Goal: Task Accomplishment & Management: Manage account settings

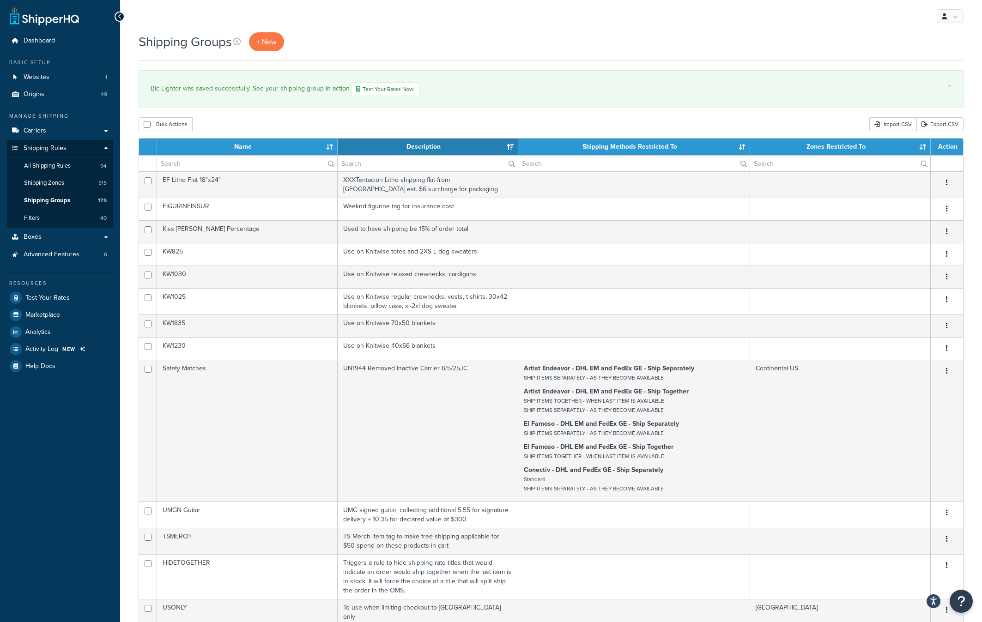
select select "15"
click at [956, 16] on link at bounding box center [950, 16] width 27 height 14
click at [904, 107] on span "Logout" at bounding box center [908, 108] width 18 height 9
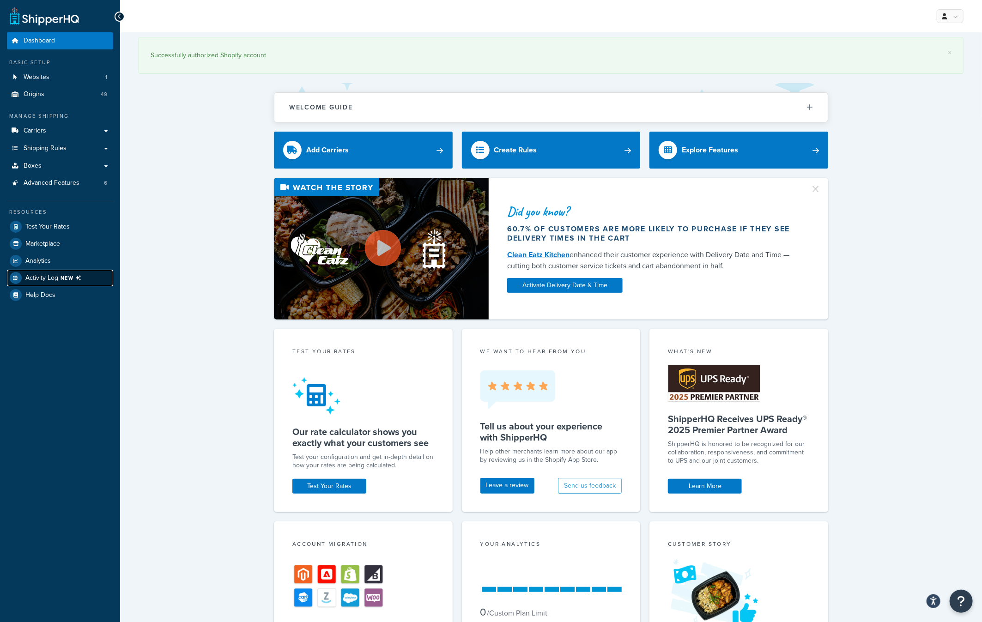
click at [73, 280] on span "NEW" at bounding box center [73, 277] width 24 height 7
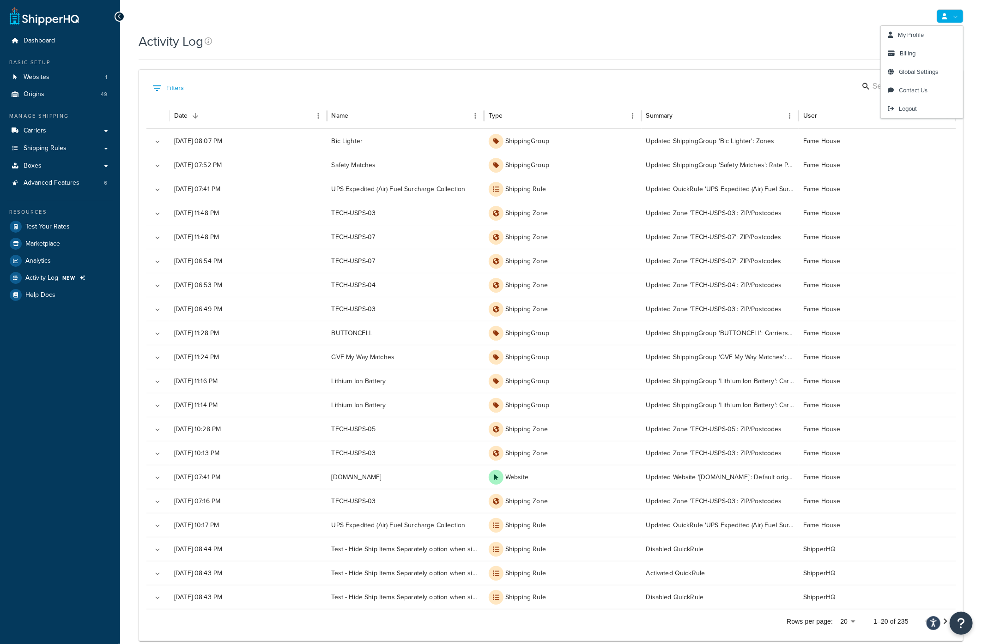
click at [960, 18] on link at bounding box center [950, 16] width 27 height 14
click at [920, 107] on link "Logout" at bounding box center [922, 109] width 82 height 18
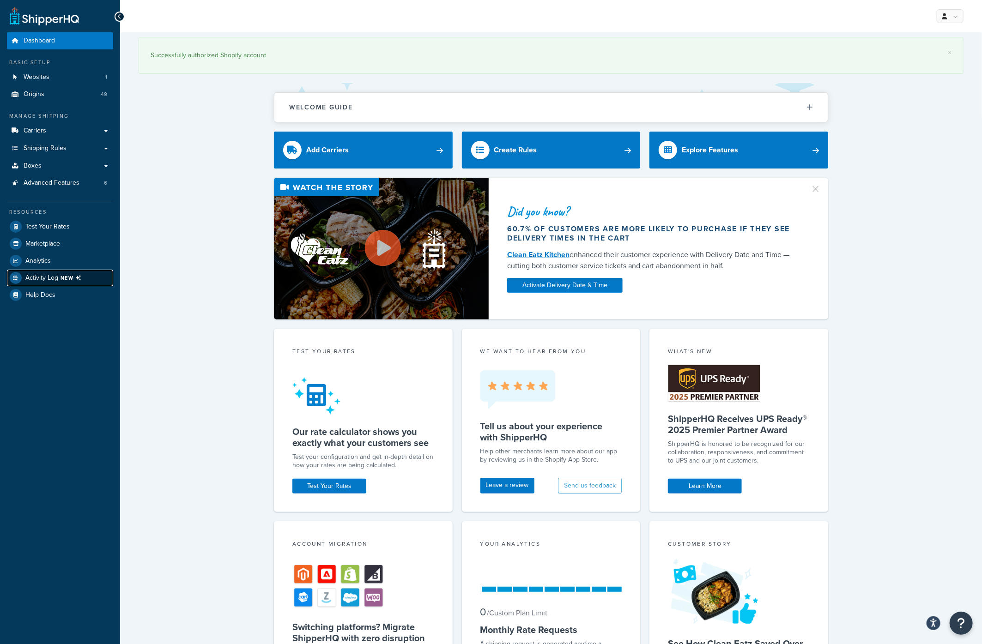
click at [71, 278] on span "NEW" at bounding box center [73, 277] width 24 height 7
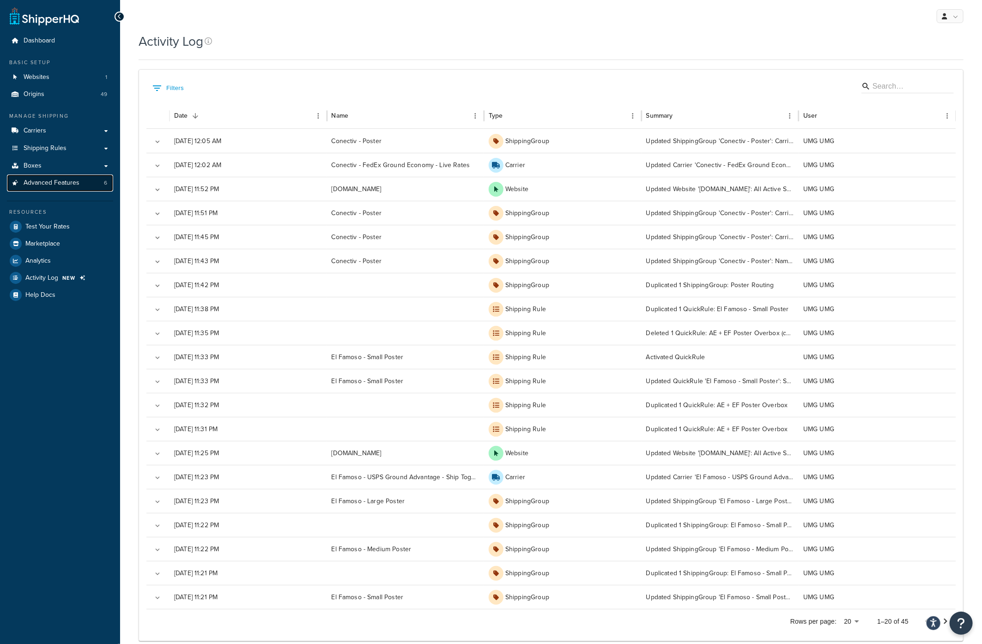
click at [53, 181] on span "Advanced Features" at bounding box center [52, 183] width 56 height 8
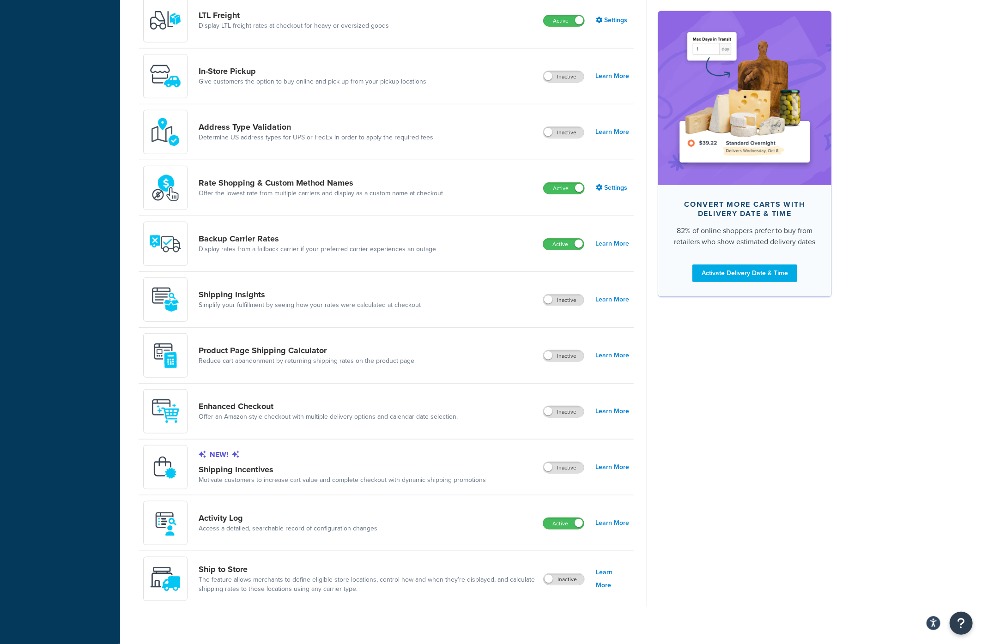
scroll to position [370, 0]
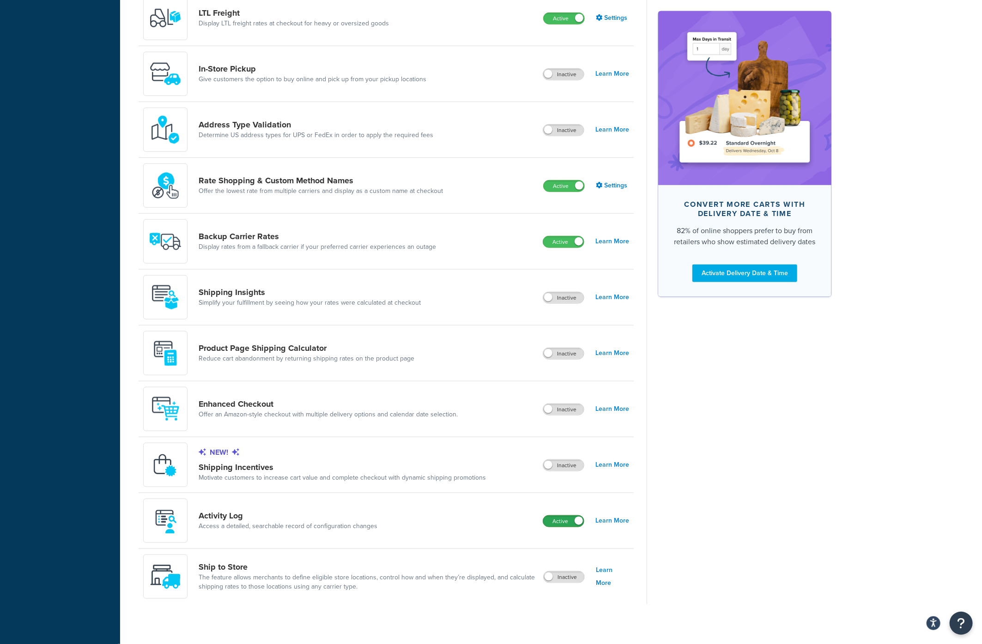
click at [550, 521] on label "Active" at bounding box center [563, 521] width 41 height 11
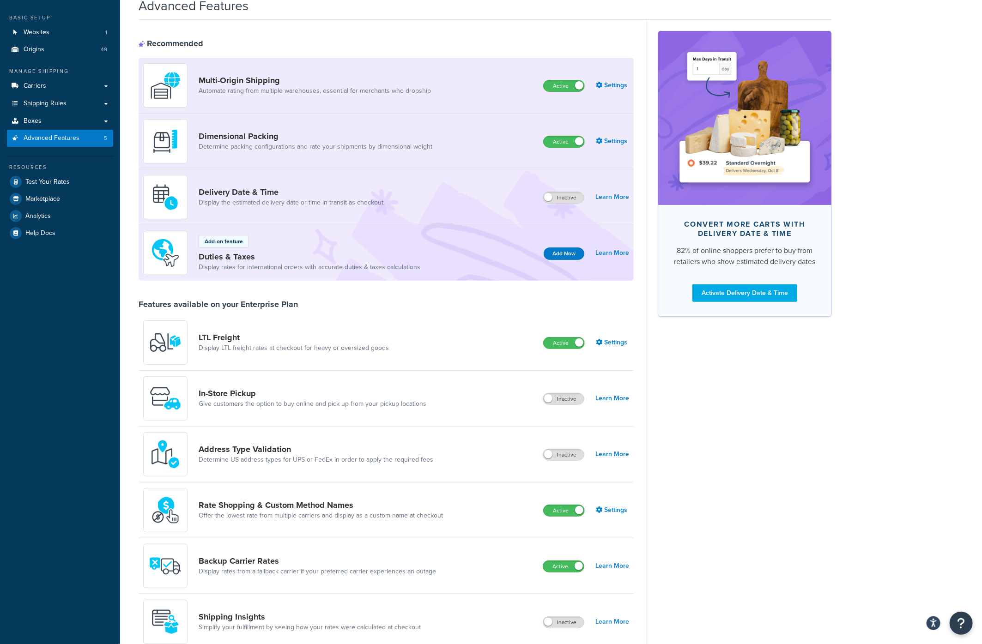
scroll to position [0, 0]
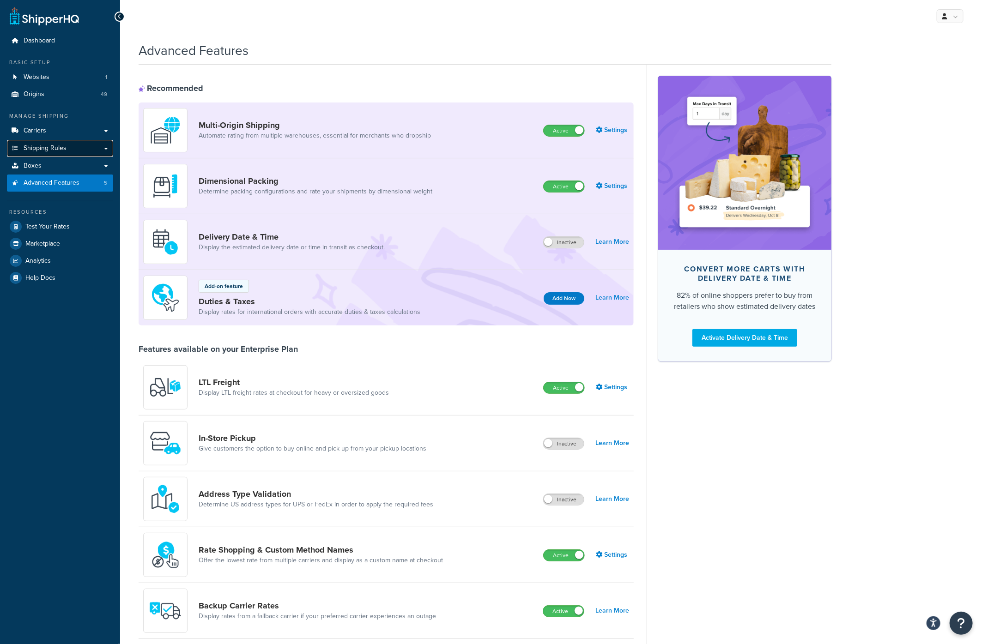
click at [50, 149] on span "Shipping Rules" at bounding box center [45, 149] width 43 height 8
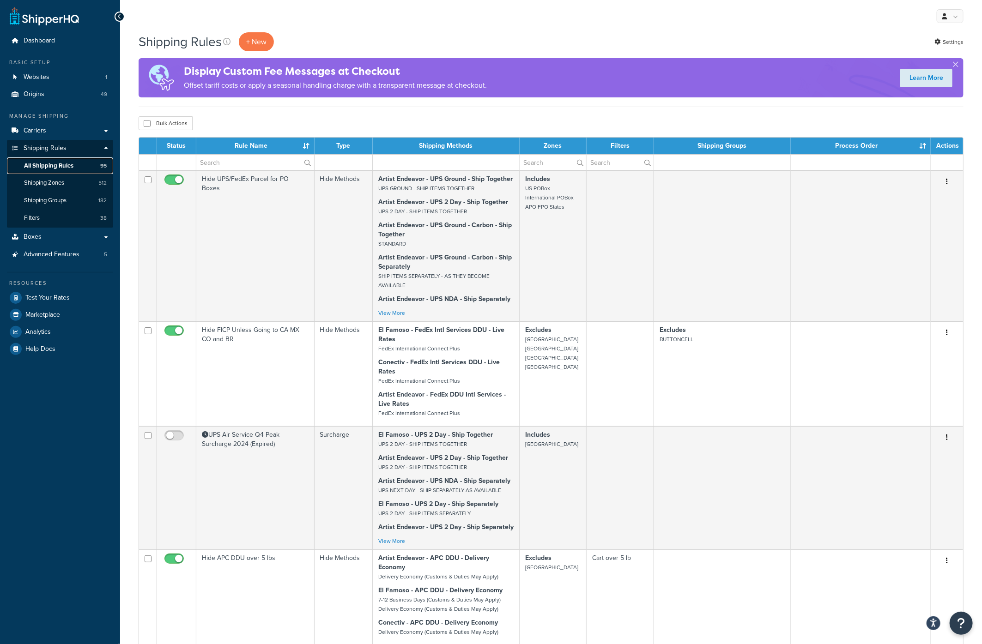
click at [50, 164] on span "All Shipping Rules" at bounding box center [48, 166] width 49 height 8
click at [225, 162] on input "text" at bounding box center [255, 163] width 118 height 16
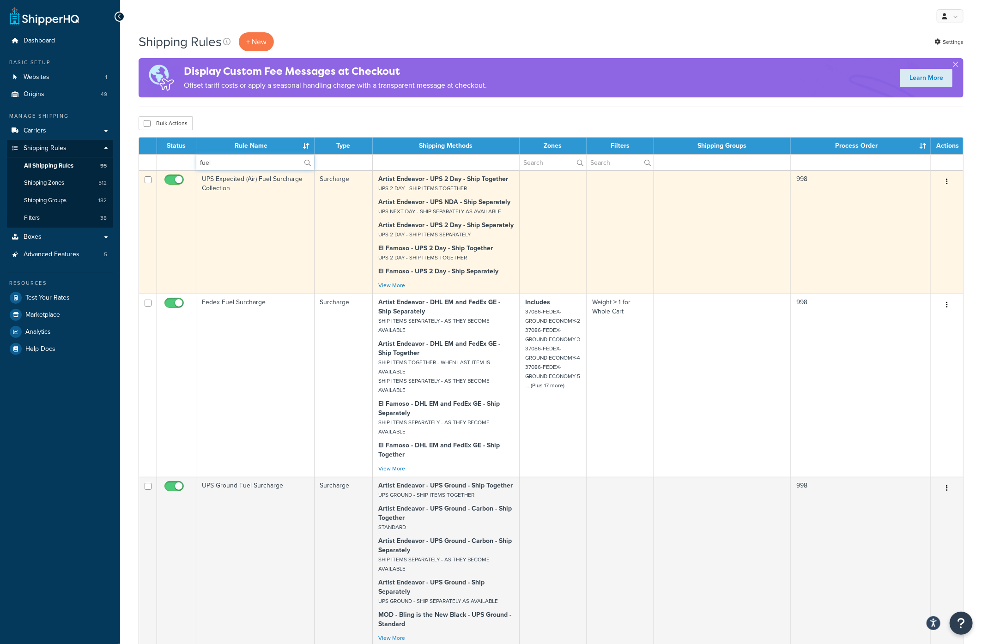
type input "fuel"
click at [229, 179] on td "UPS Expedited (Air) Fuel Surcharge Collection" at bounding box center [255, 231] width 118 height 123
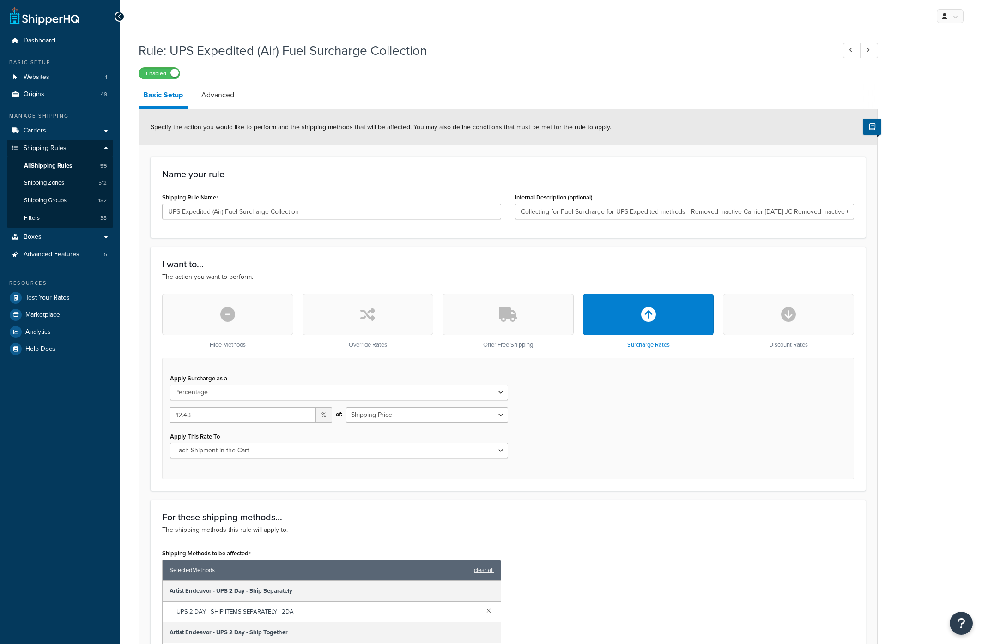
select select "PERCENTAGE"
select select "CART"
click at [126, 269] on div "Rule: UPS Expedited (Air) Fuel Surcharge Collection Enabled Basic Setup Advance…" at bounding box center [551, 492] width 862 height 910
click at [69, 166] on span "All Shipping Rules" at bounding box center [48, 166] width 48 height 8
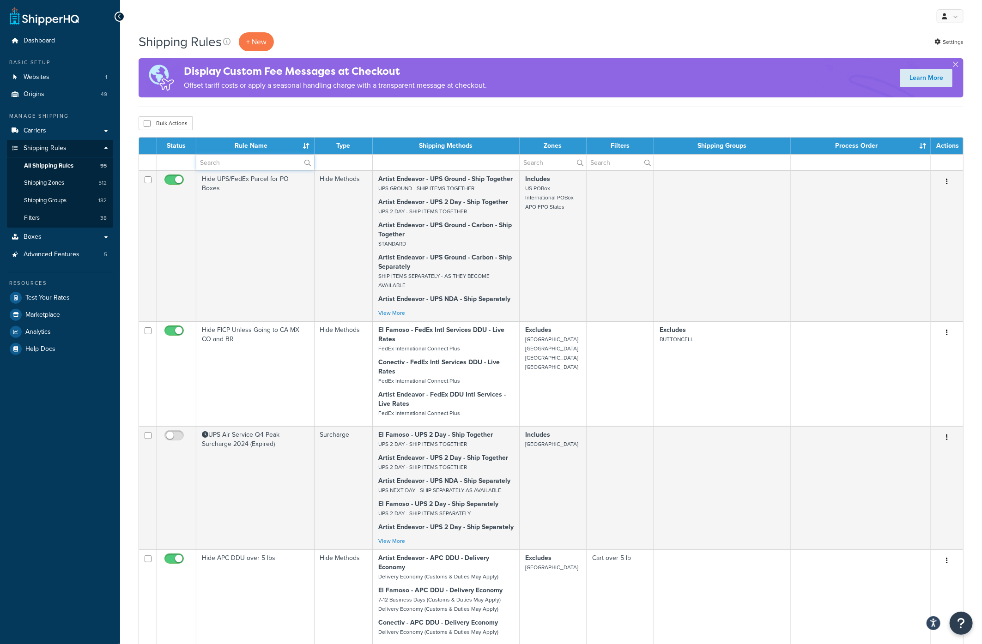
click at [257, 160] on input "text" at bounding box center [255, 163] width 118 height 16
type input "fuel"
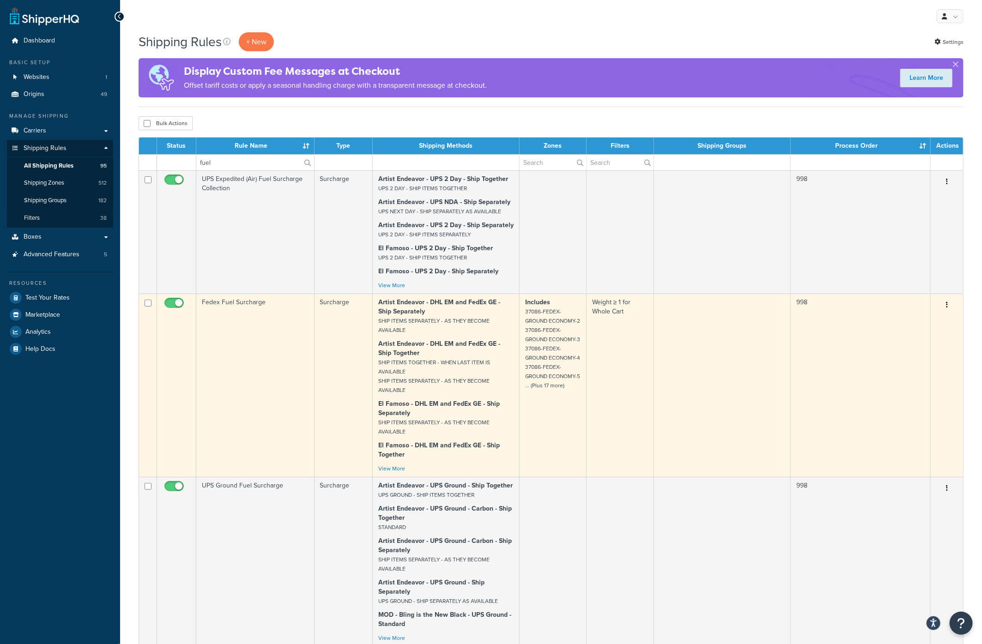
click at [240, 302] on td "Fedex Fuel Surcharge" at bounding box center [255, 385] width 118 height 183
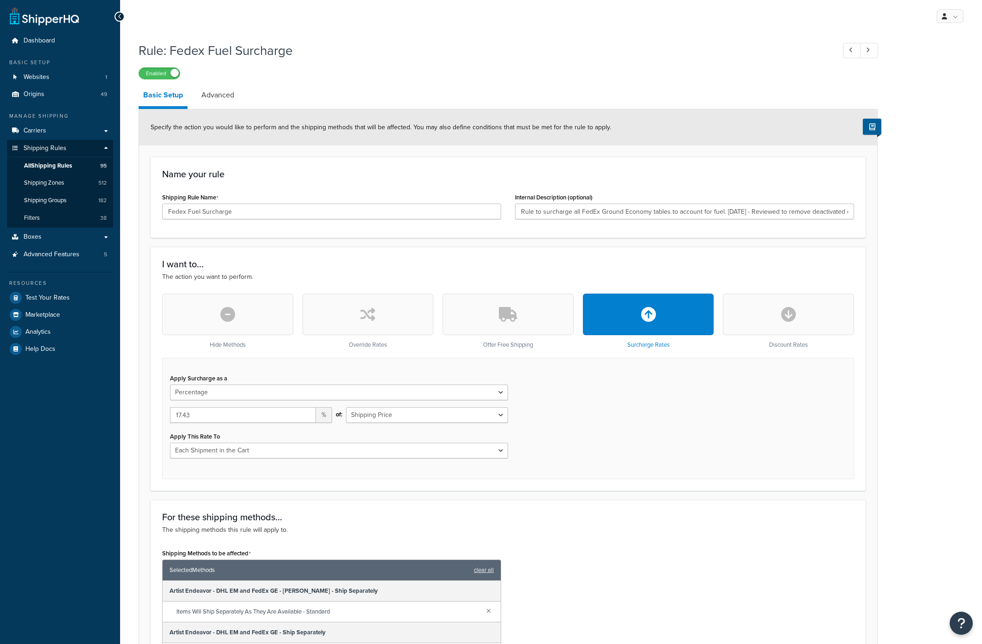
select select "PERCENTAGE"
select select "CART"
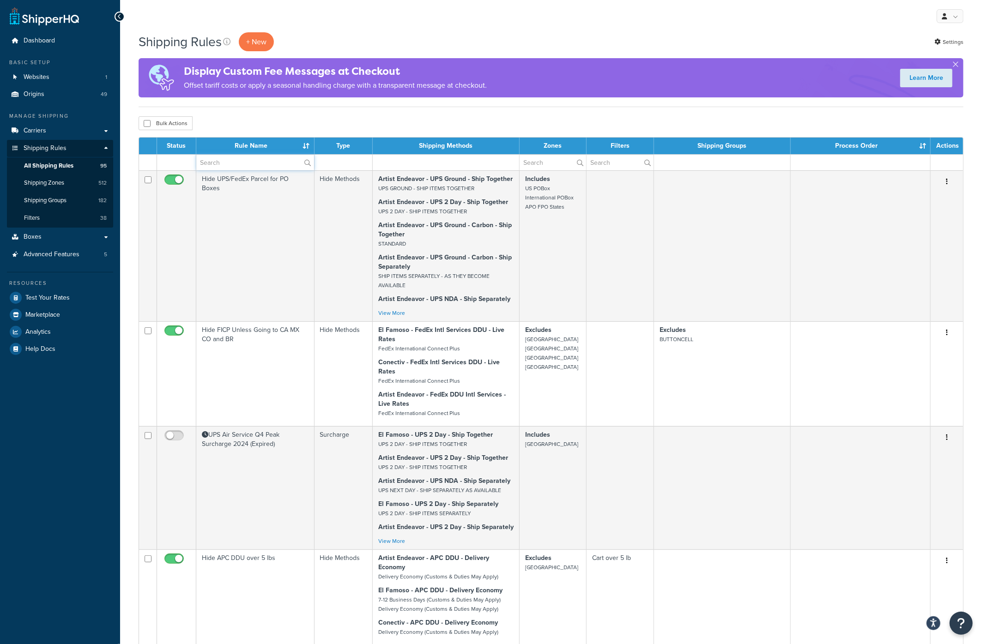
click at [237, 161] on input "text" at bounding box center [255, 163] width 118 height 16
type input "fuel"
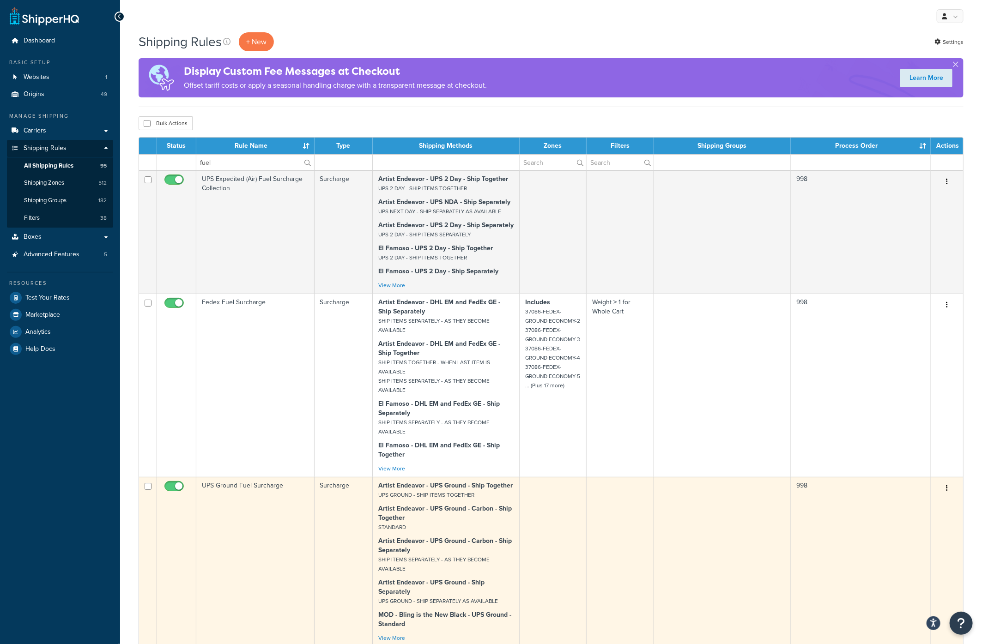
click at [233, 490] on td "UPS Ground Fuel Surcharge" at bounding box center [255, 562] width 118 height 170
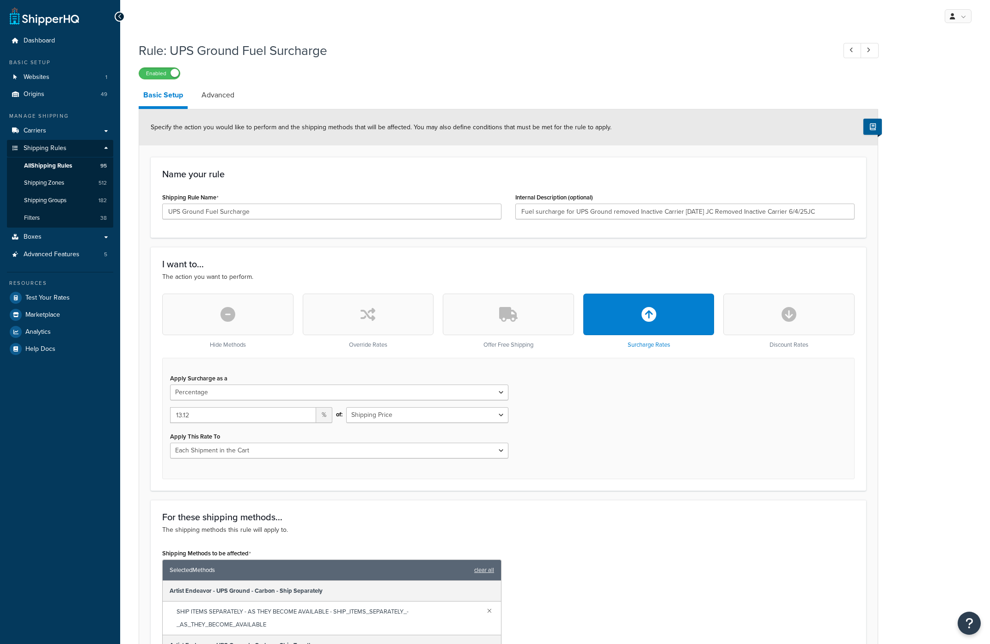
select select "PERCENTAGE"
select select "CART"
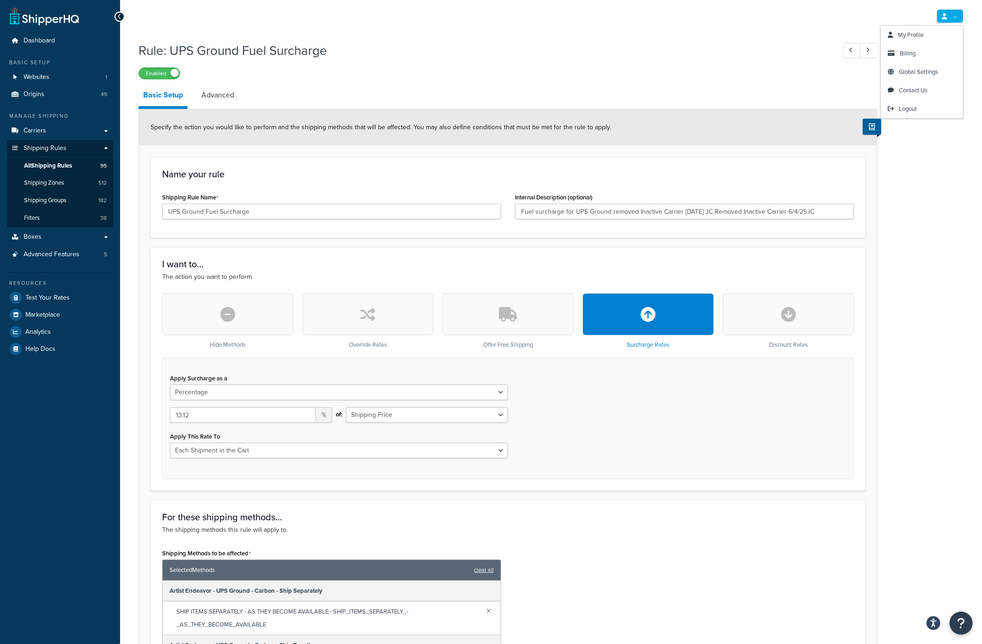
click at [955, 18] on link at bounding box center [950, 16] width 27 height 14
click at [909, 104] on span "Logout" at bounding box center [908, 108] width 18 height 9
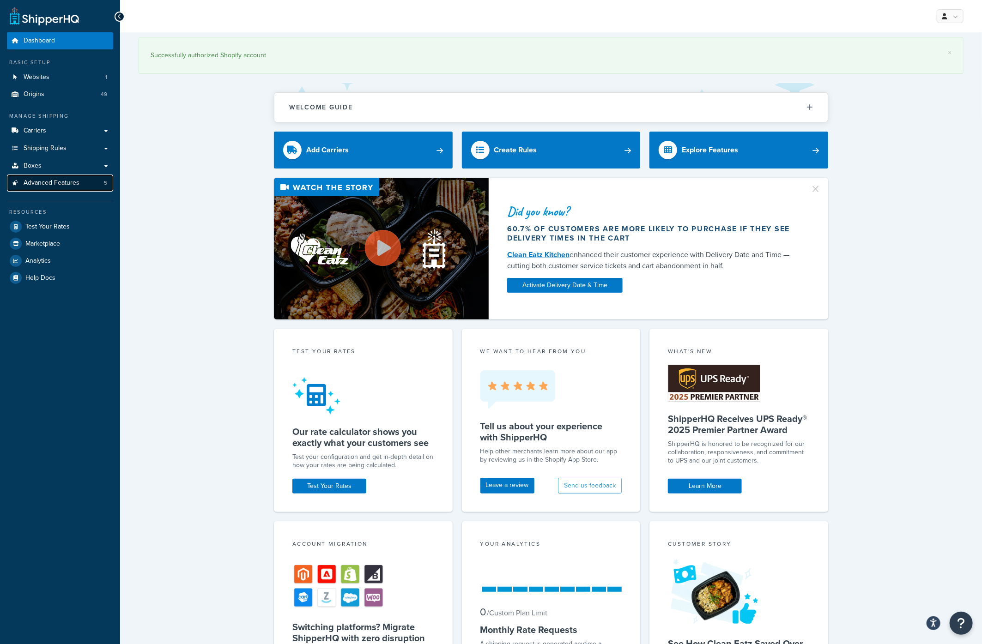
click at [61, 183] on span "Advanced Features" at bounding box center [52, 183] width 56 height 8
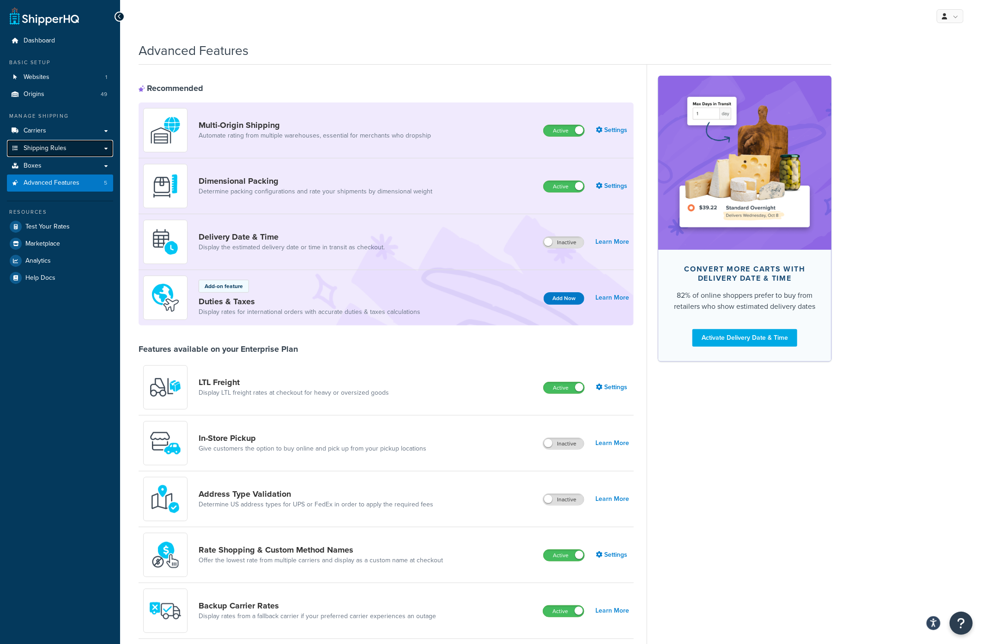
click at [70, 146] on link "Shipping Rules" at bounding box center [60, 148] width 106 height 17
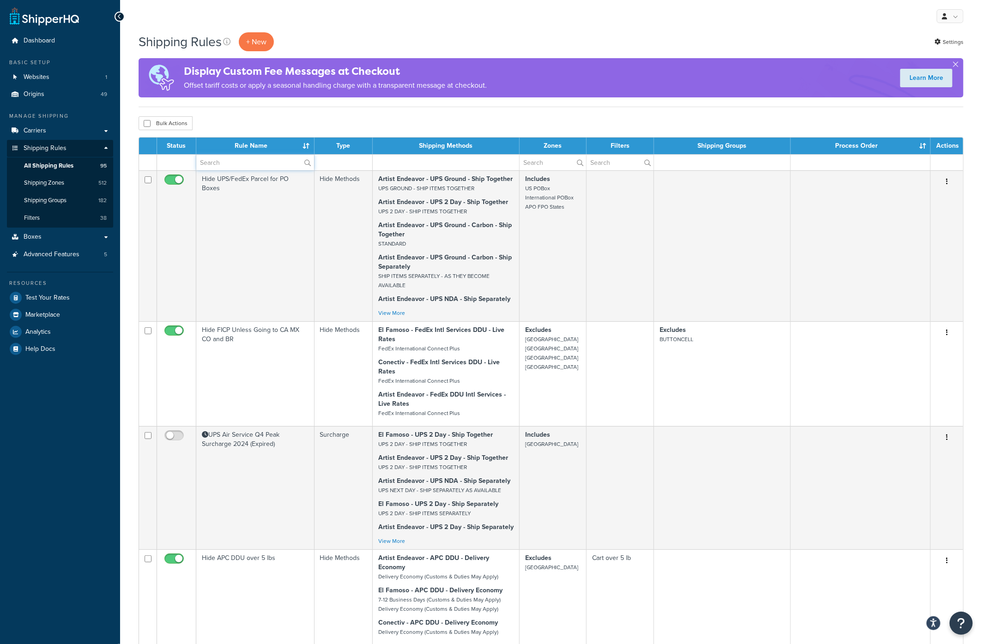
click at [214, 163] on input "text" at bounding box center [255, 163] width 118 height 16
type input "fuel"
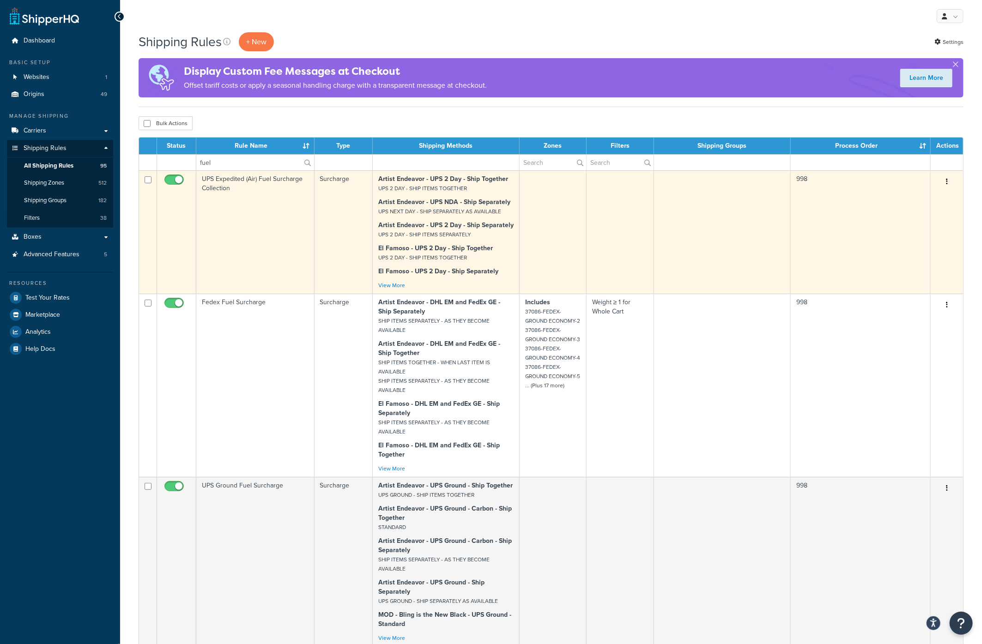
click at [233, 192] on td "UPS Expedited (Air) Fuel Surcharge Collection" at bounding box center [255, 231] width 118 height 123
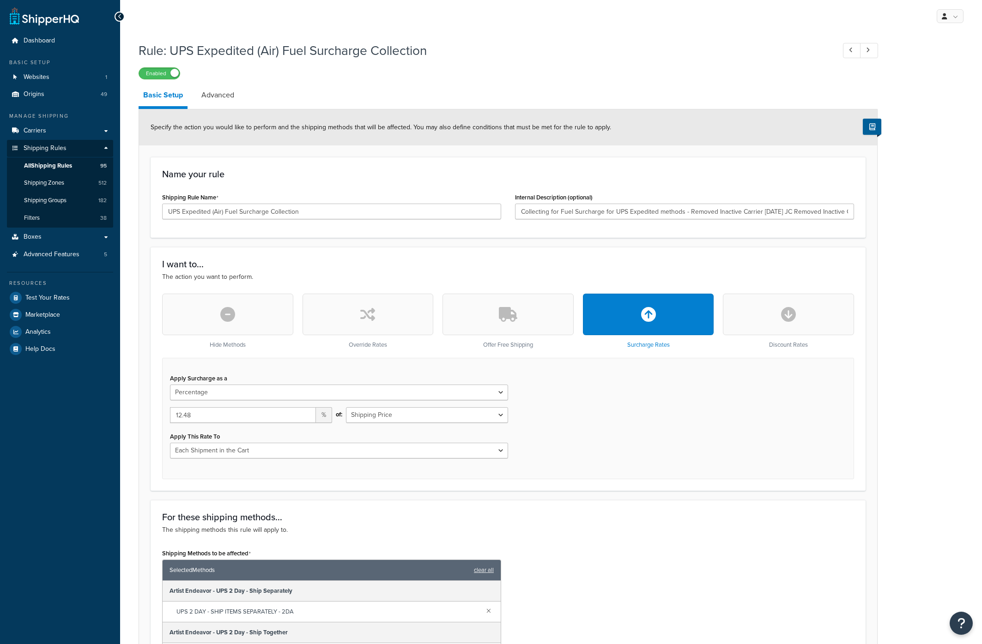
select select "PERCENTAGE"
select select "CART"
click at [207, 417] on input "12.48" at bounding box center [243, 415] width 146 height 16
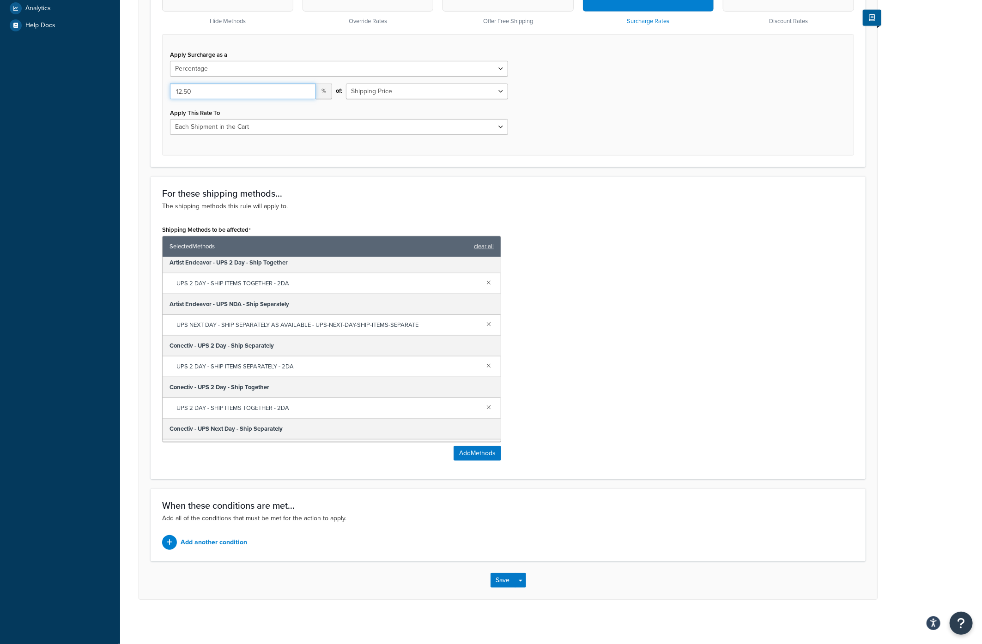
scroll to position [324, 0]
type input "12.50"
click at [503, 575] on button "Save" at bounding box center [503, 580] width 25 height 15
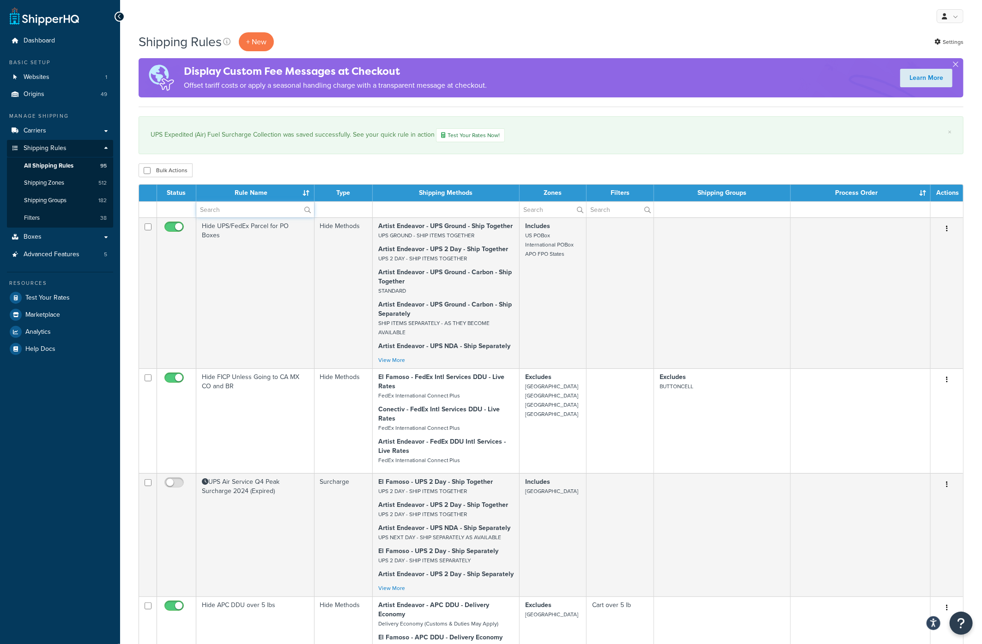
click at [230, 213] on input "text" at bounding box center [255, 210] width 118 height 16
type input "fuel"
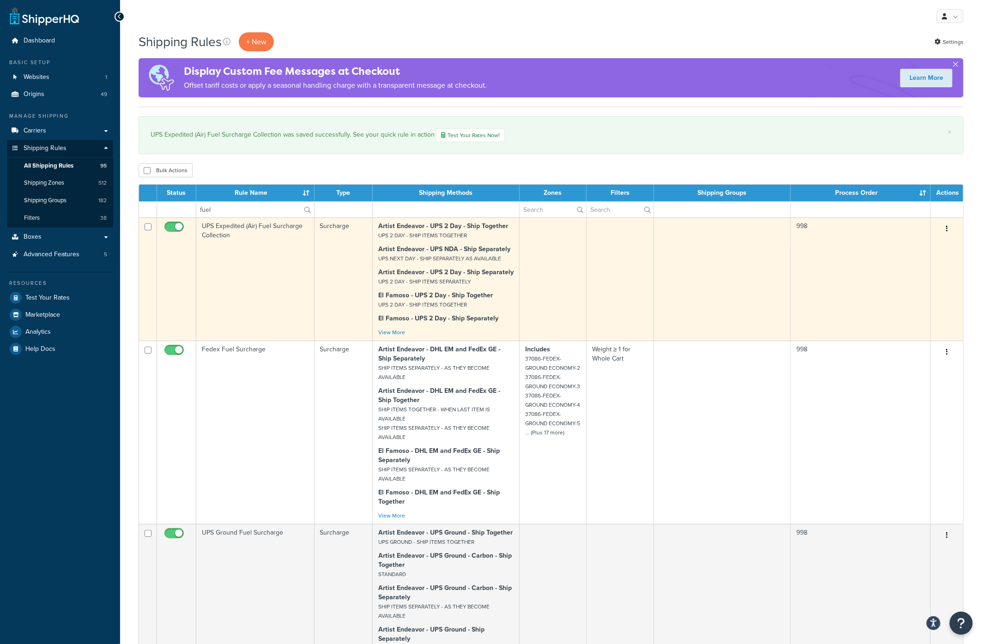
click at [225, 231] on td "UPS Expedited (Air) Fuel Surcharge Collection" at bounding box center [255, 279] width 118 height 123
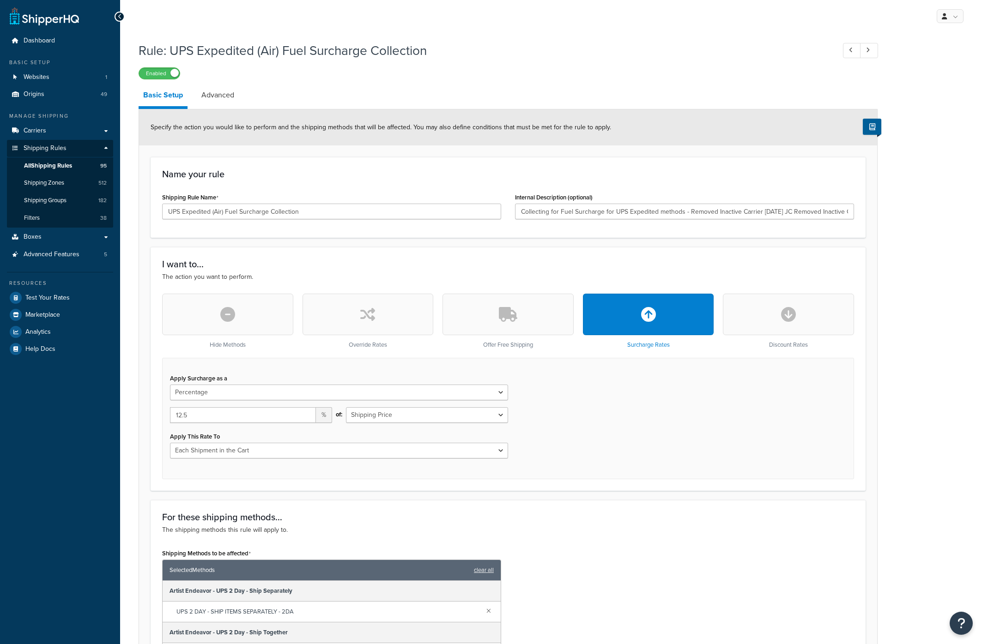
select select "PERCENTAGE"
select select "CART"
click at [206, 413] on input "12.5" at bounding box center [243, 415] width 146 height 16
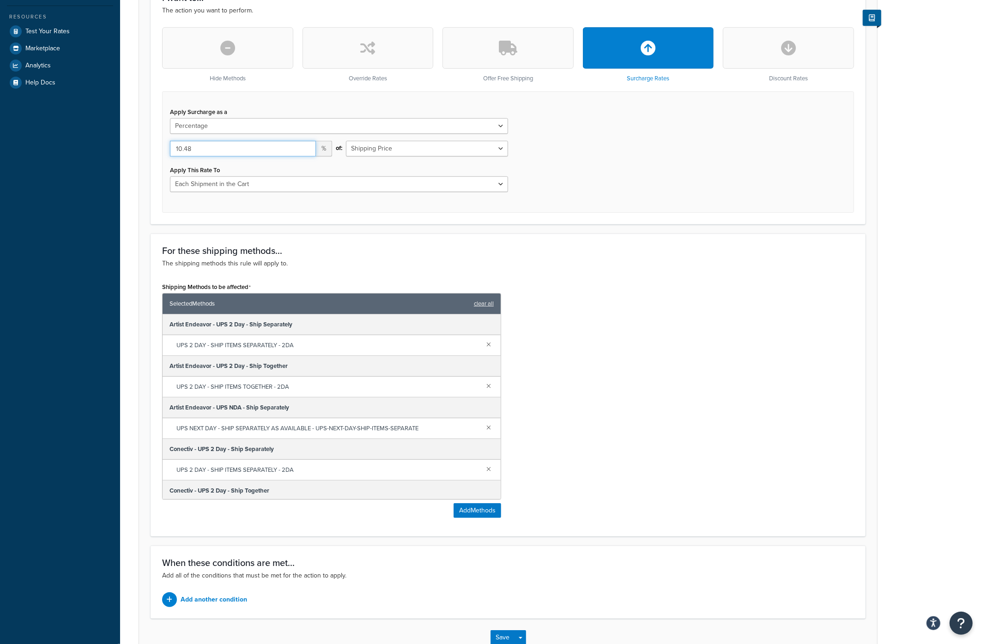
scroll to position [323, 0]
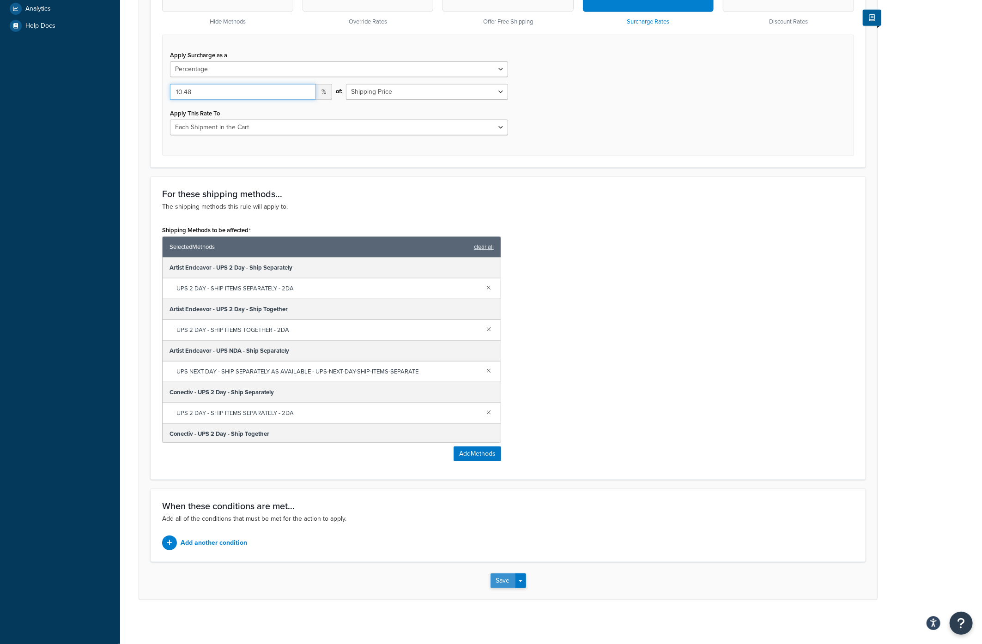
type input "10.48"
click at [499, 582] on button "Save" at bounding box center [503, 581] width 25 height 15
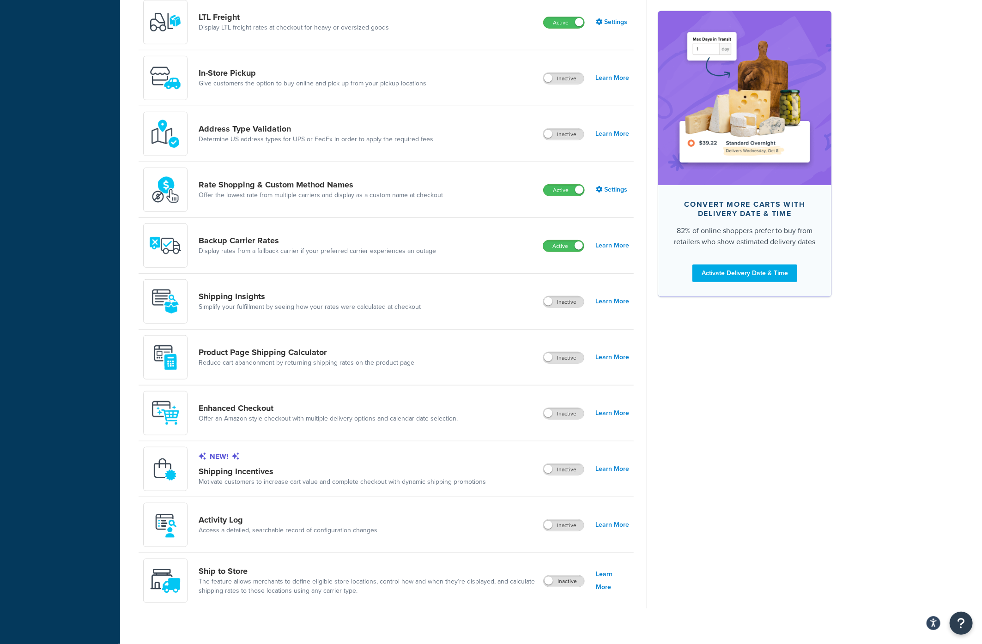
scroll to position [375, 0]
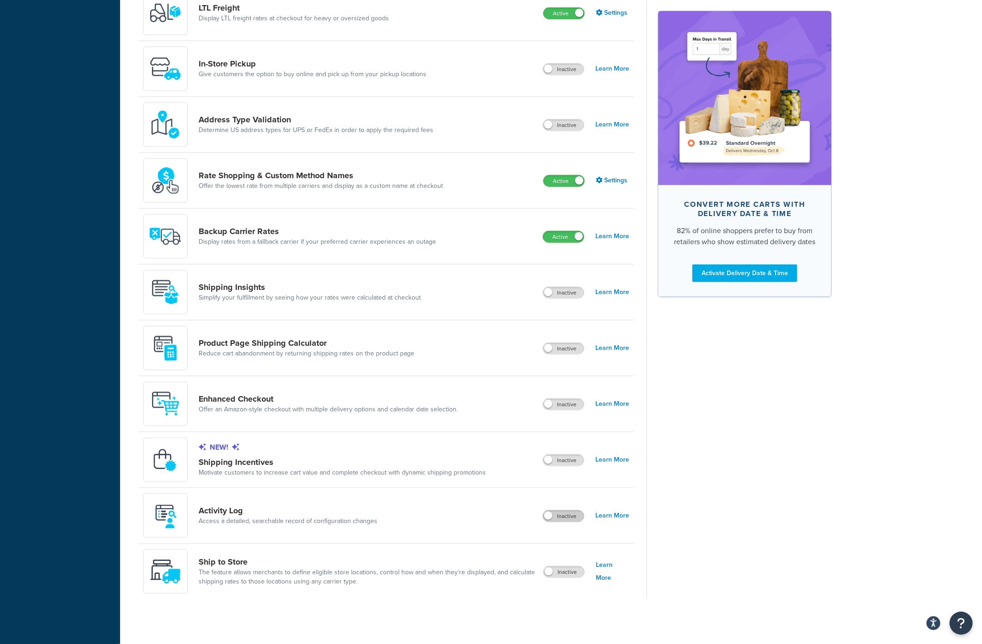
click at [574, 516] on label "Inactive" at bounding box center [563, 516] width 41 height 11
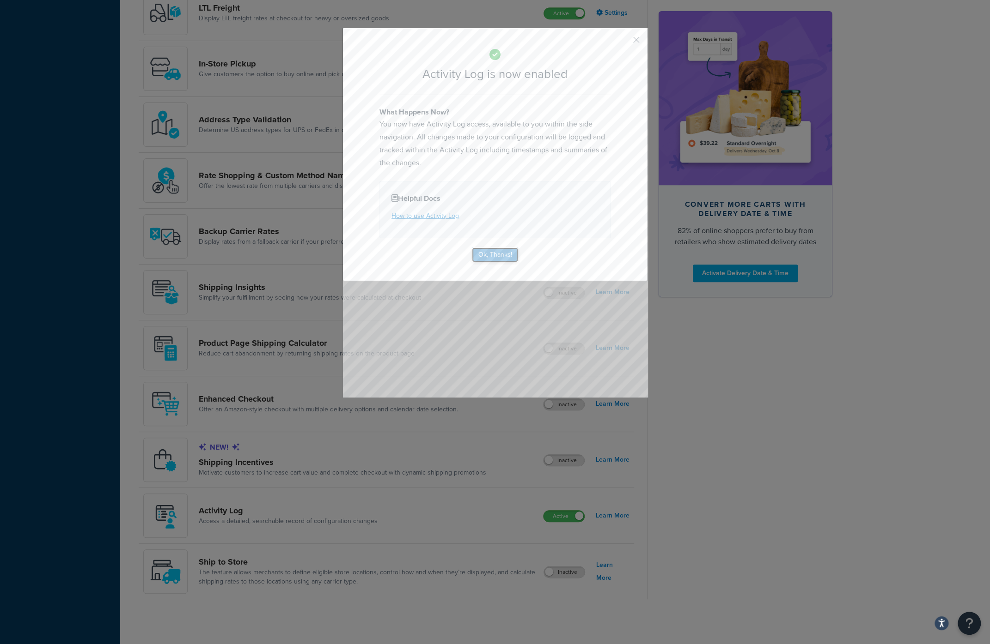
click at [496, 256] on button "Ok, Thanks!" at bounding box center [495, 255] width 46 height 15
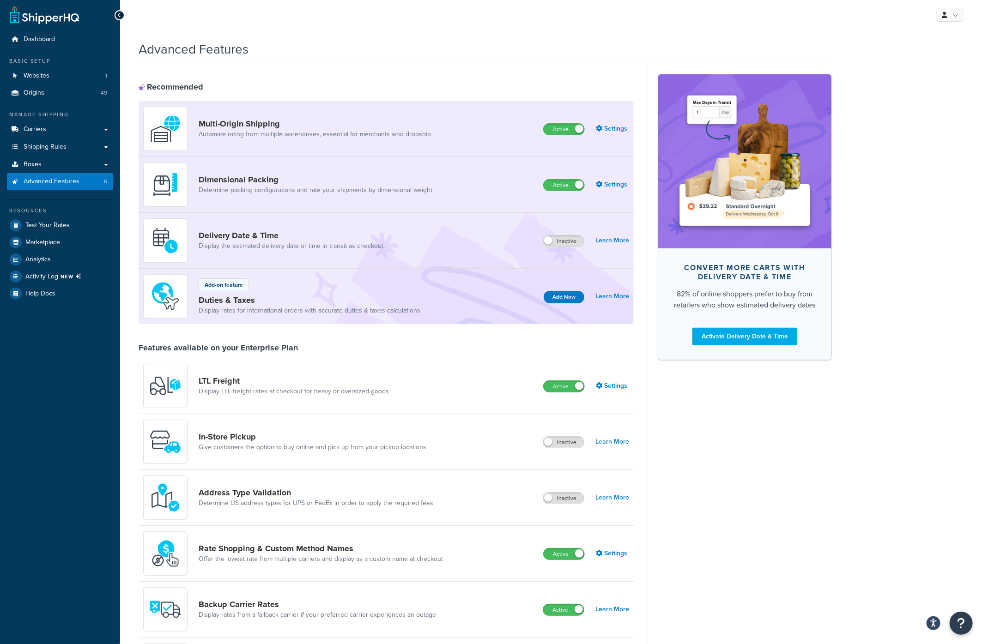
scroll to position [0, 0]
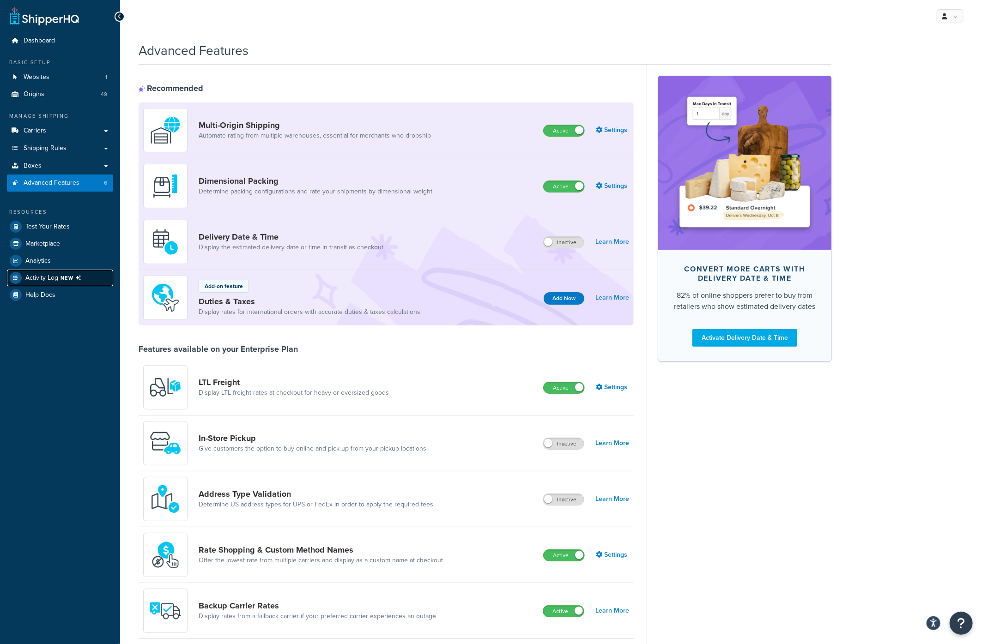
click at [46, 277] on span "Activity Log NEW" at bounding box center [55, 278] width 60 height 12
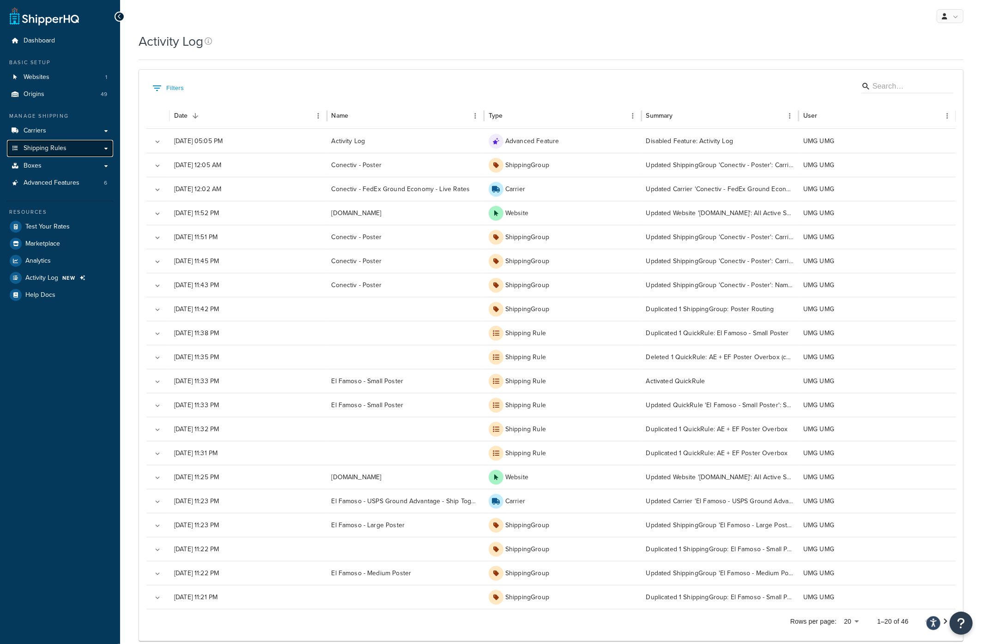
click at [57, 142] on link "Shipping Rules" at bounding box center [60, 148] width 106 height 17
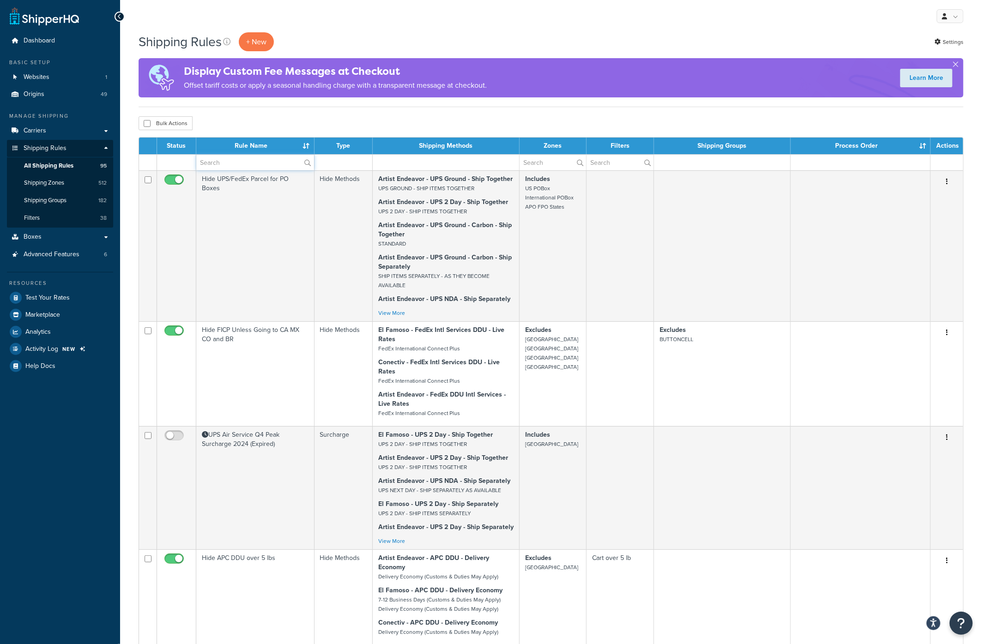
click at [218, 160] on input "text" at bounding box center [255, 163] width 118 height 16
type input "fuel"
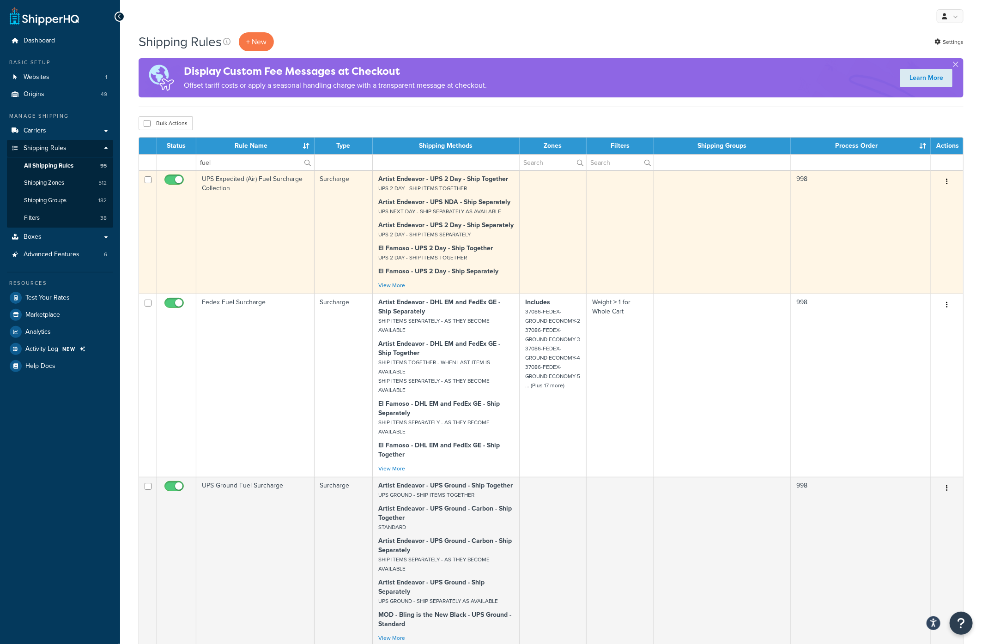
click at [233, 191] on td "UPS Expedited (Air) Fuel Surcharge Collection" at bounding box center [255, 231] width 118 height 123
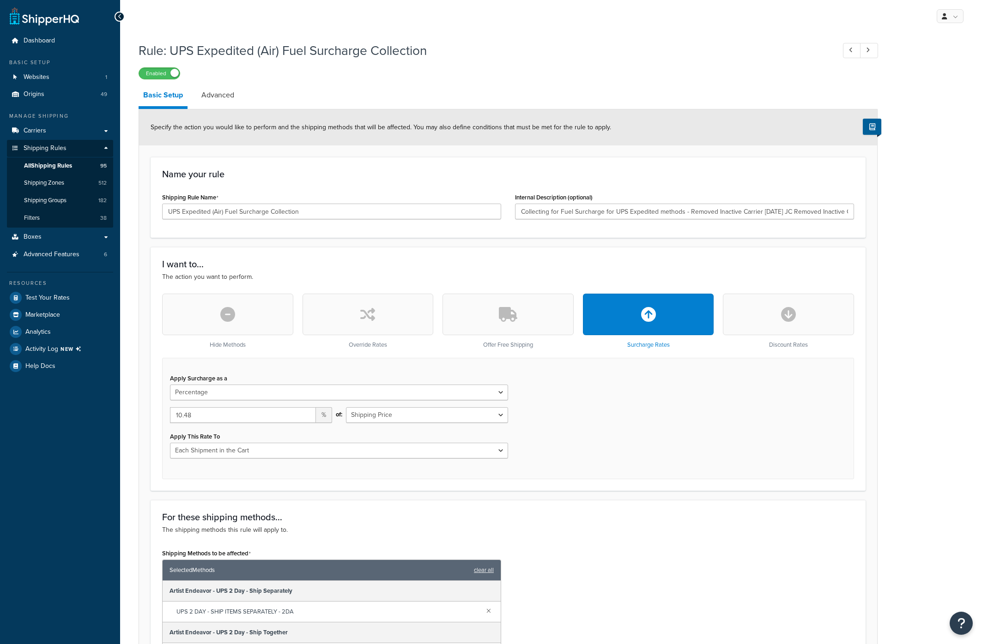
select select "PERCENTAGE"
select select "CART"
click at [194, 413] on input "10.48" at bounding box center [243, 415] width 146 height 16
drag, startPoint x: 194, startPoint y: 413, endPoint x: 179, endPoint y: 416, distance: 15.6
click at [179, 416] on input "10.48" at bounding box center [243, 415] width 146 height 16
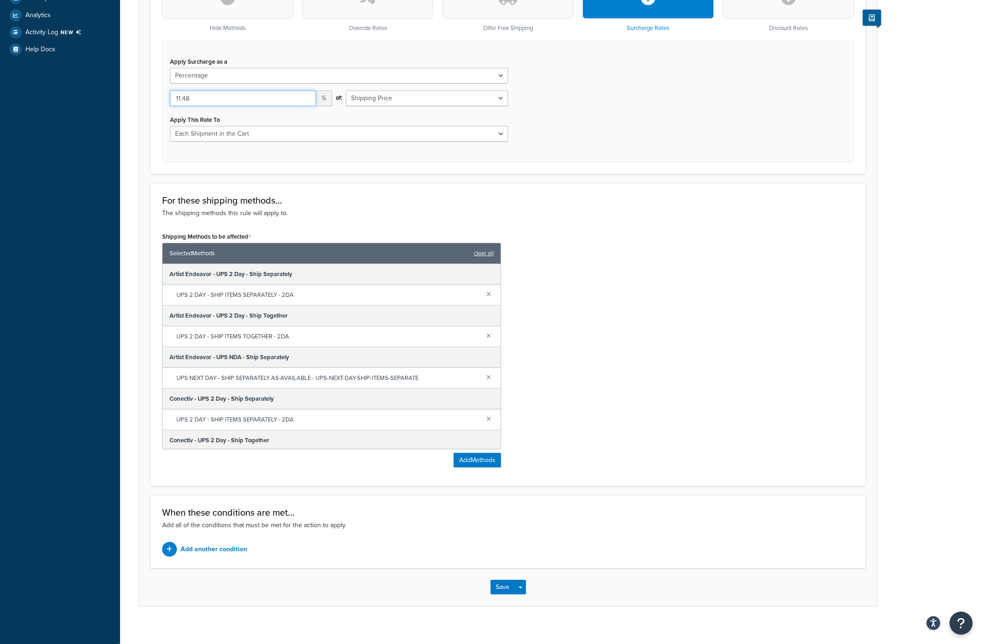
scroll to position [324, 0]
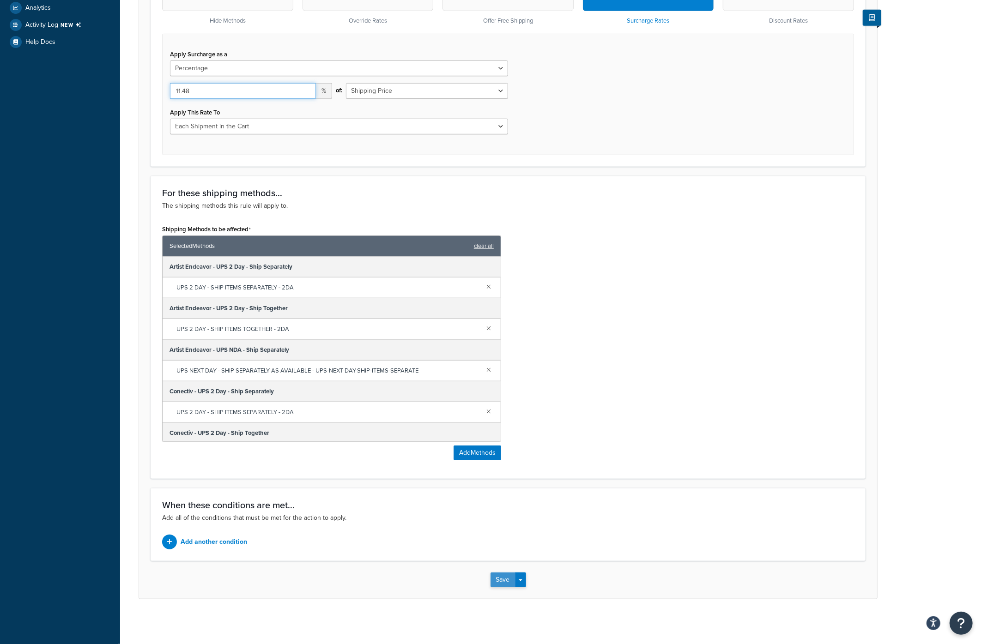
type input "11.48"
click at [497, 574] on button "Save" at bounding box center [503, 580] width 25 height 15
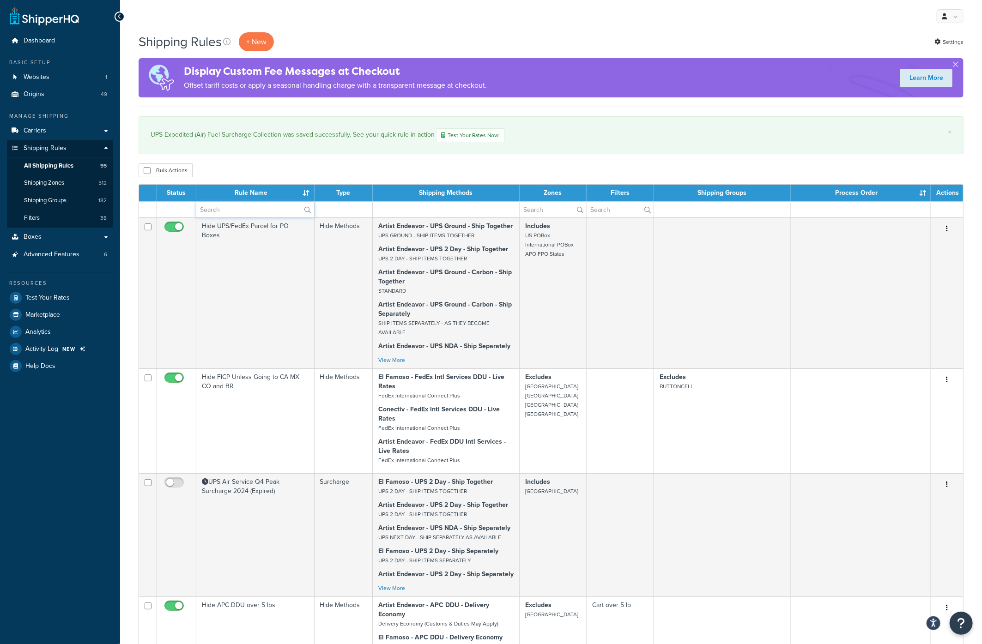
click at [239, 210] on input "text" at bounding box center [255, 210] width 118 height 16
type input "fuel"
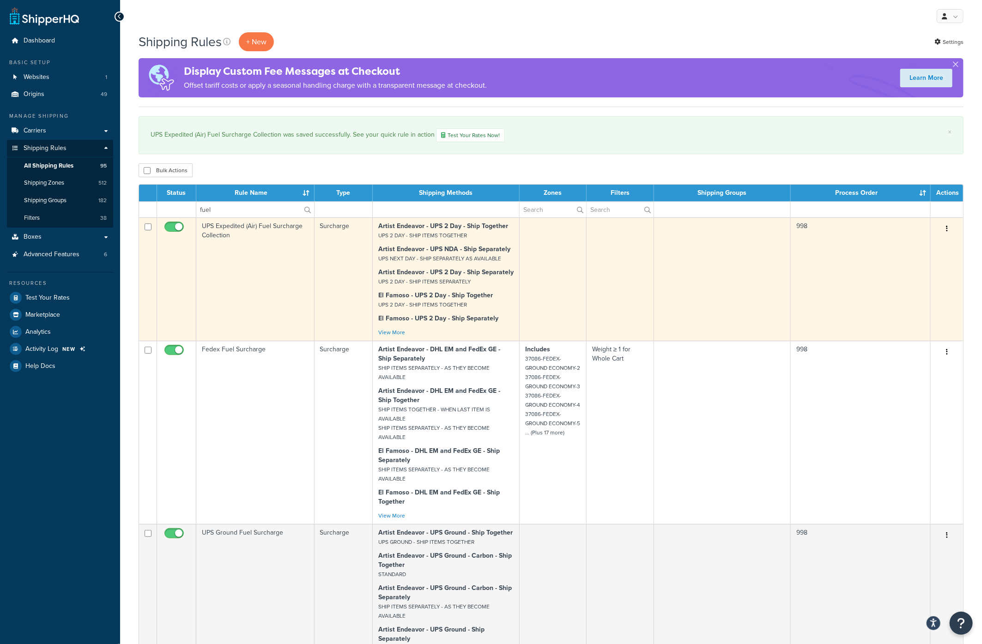
click at [242, 233] on td "UPS Expedited (Air) Fuel Surcharge Collection" at bounding box center [255, 279] width 118 height 123
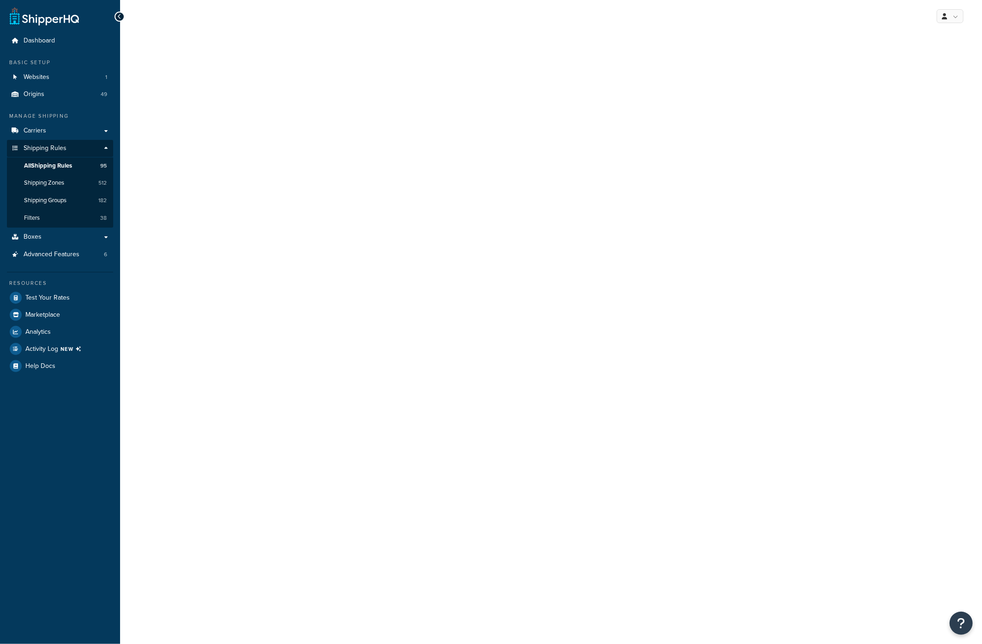
select select "PERCENTAGE"
select select "CART"
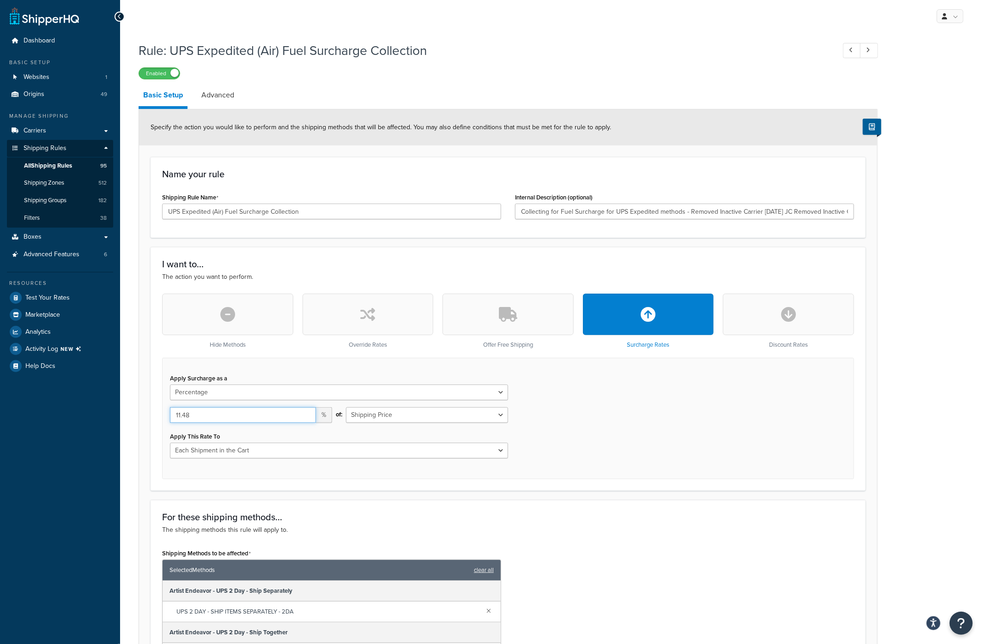
click at [180, 415] on input "11.48" at bounding box center [243, 415] width 146 height 16
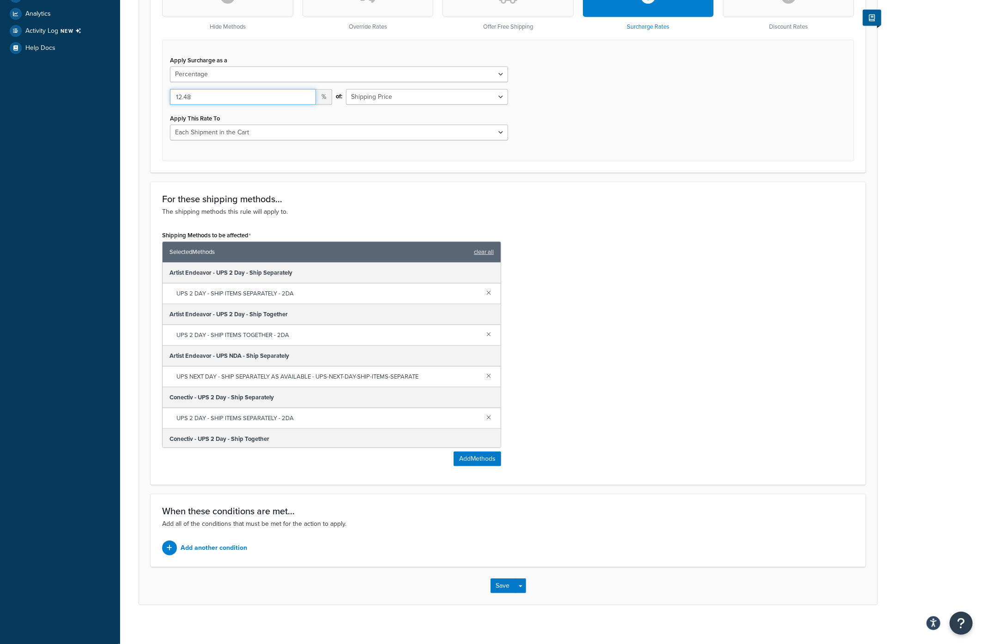
scroll to position [324, 0]
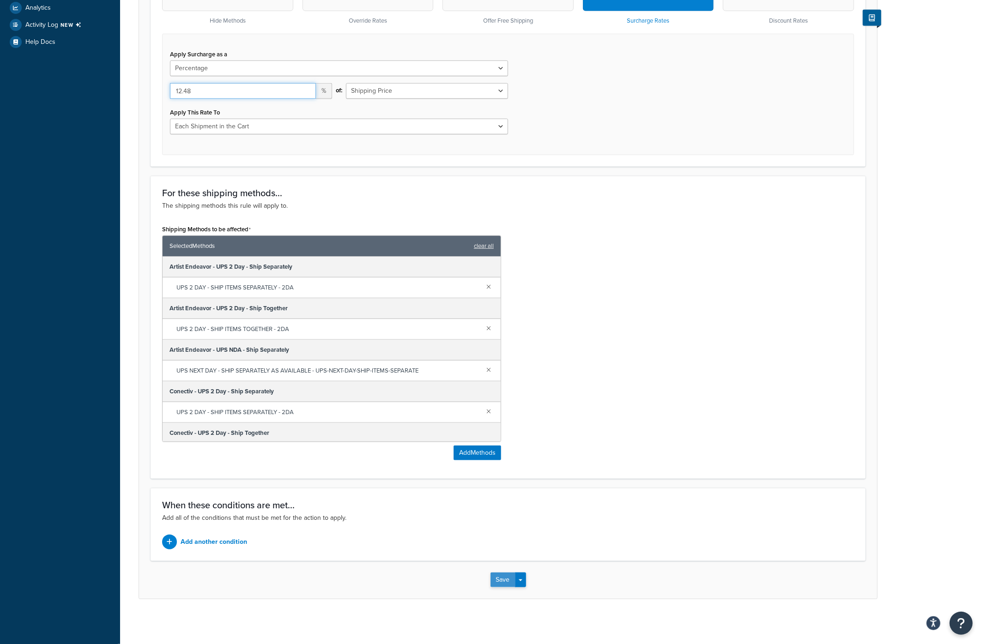
type input "12.48"
click at [503, 577] on button "Save" at bounding box center [503, 580] width 25 height 15
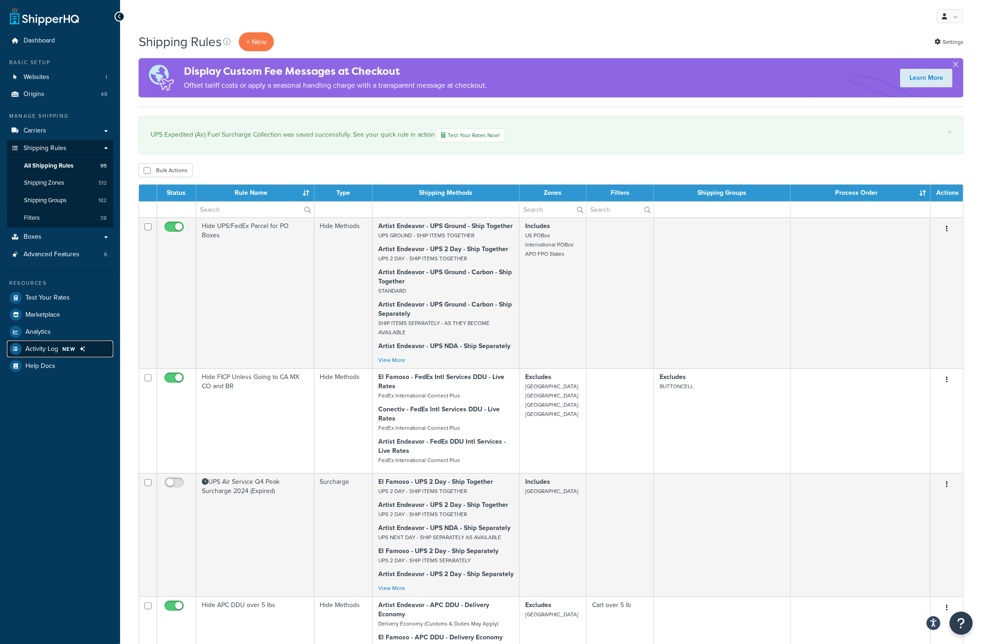
click at [52, 343] on link "Activity Log NEW" at bounding box center [60, 349] width 106 height 17
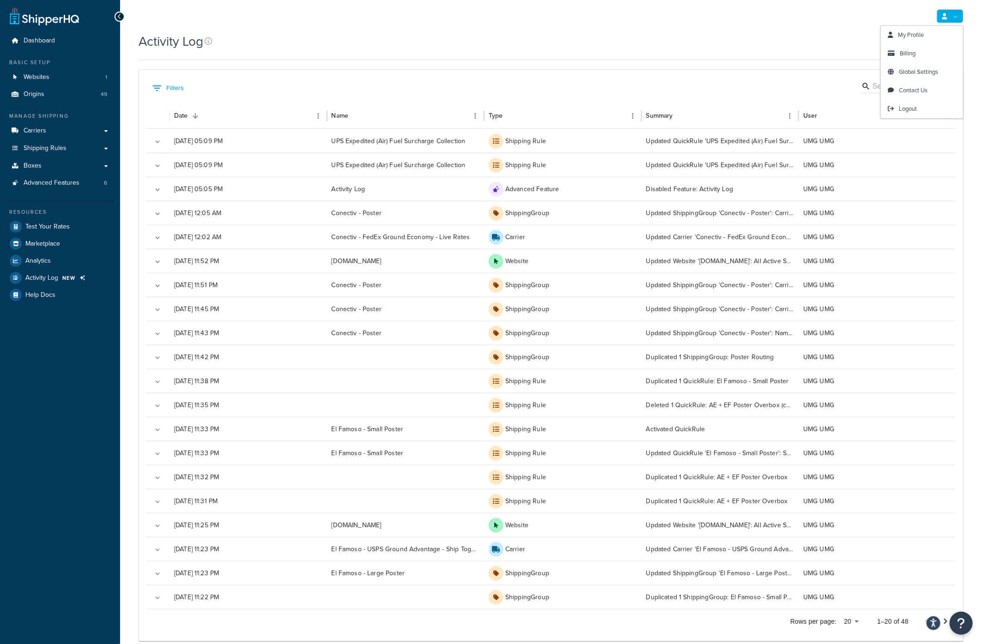
click at [958, 11] on link at bounding box center [950, 16] width 27 height 14
click at [912, 109] on span "Logout" at bounding box center [908, 108] width 18 height 9
